Goal: Find specific page/section: Find specific page/section

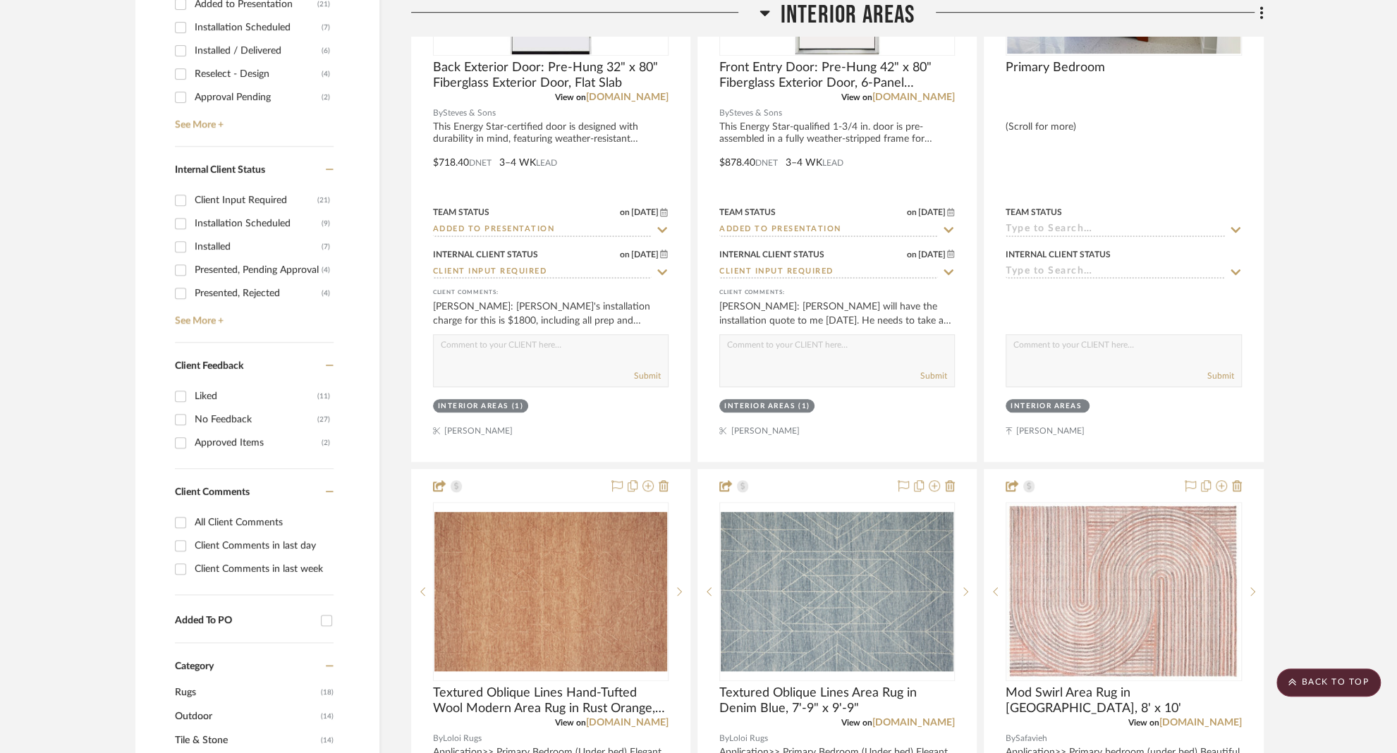
scroll to position [673, 0]
click at [183, 565] on input "Client Comments in last week" at bounding box center [180, 568] width 23 height 23
checkbox input "true"
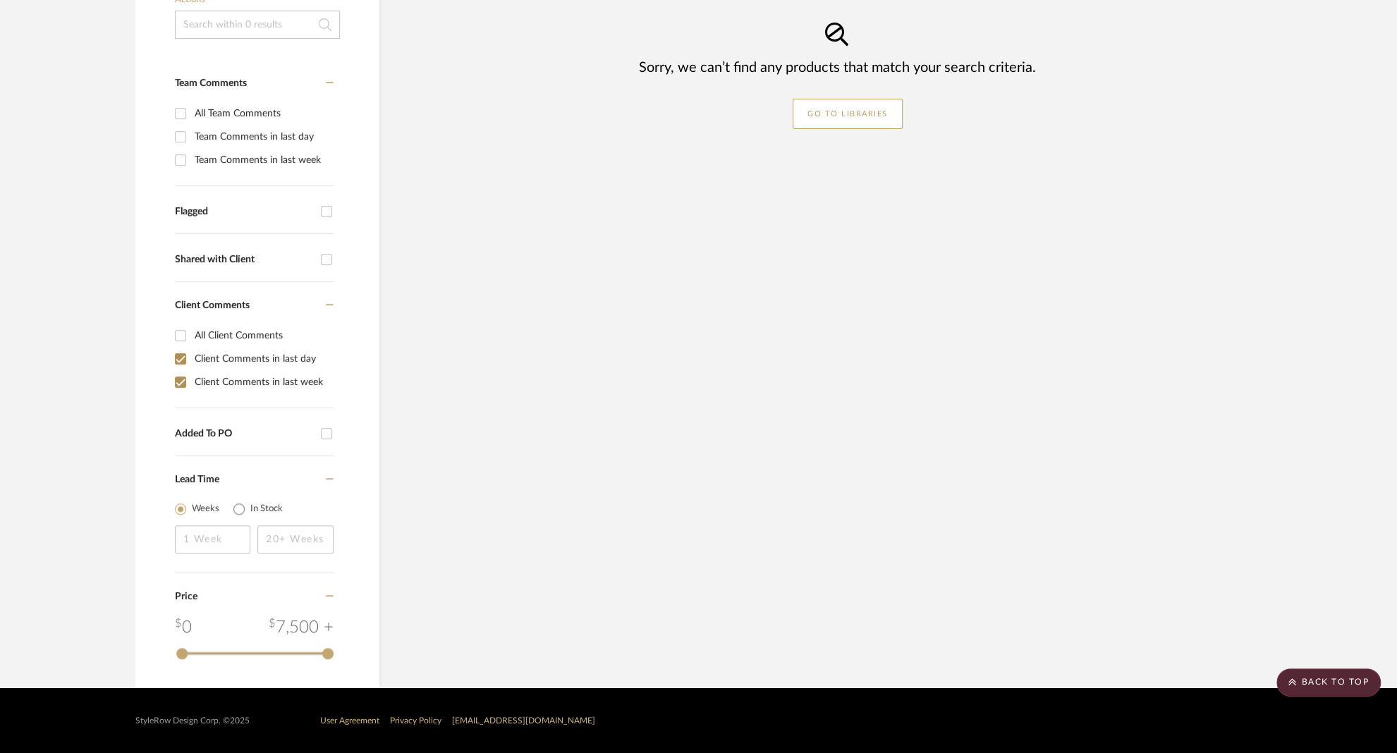
scroll to position [156, 0]
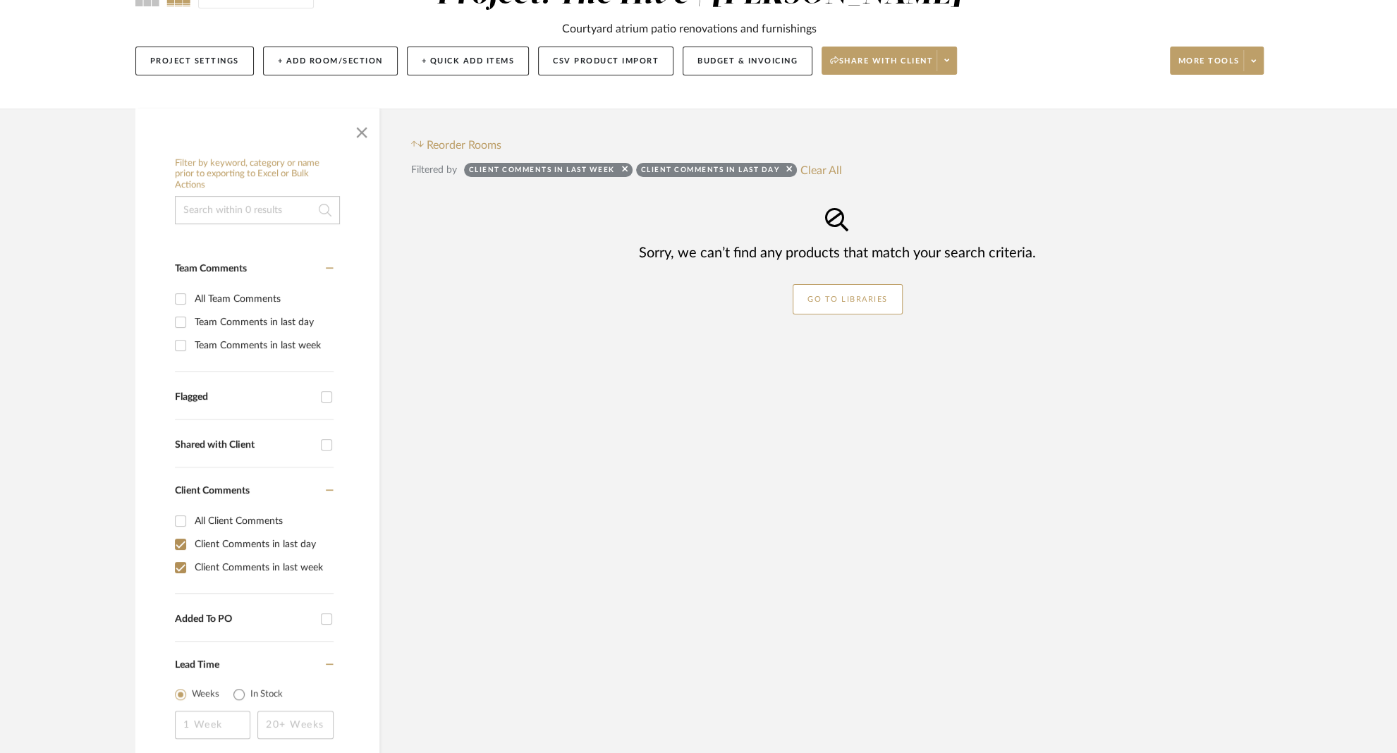
click at [182, 544] on input "Client Comments in last day" at bounding box center [180, 544] width 23 height 23
checkbox input "false"
